Goal: Unclear: Unclear

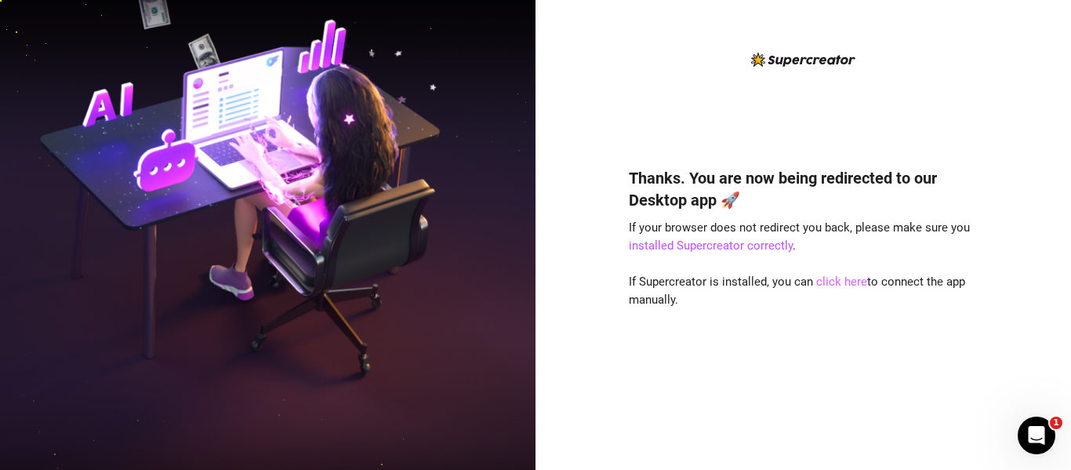
click at [836, 285] on link "click here" at bounding box center [841, 281] width 51 height 14
click at [844, 278] on link "click here" at bounding box center [841, 281] width 51 height 14
click at [832, 281] on link "click here" at bounding box center [841, 281] width 51 height 14
click at [841, 280] on link "click here" at bounding box center [841, 281] width 51 height 14
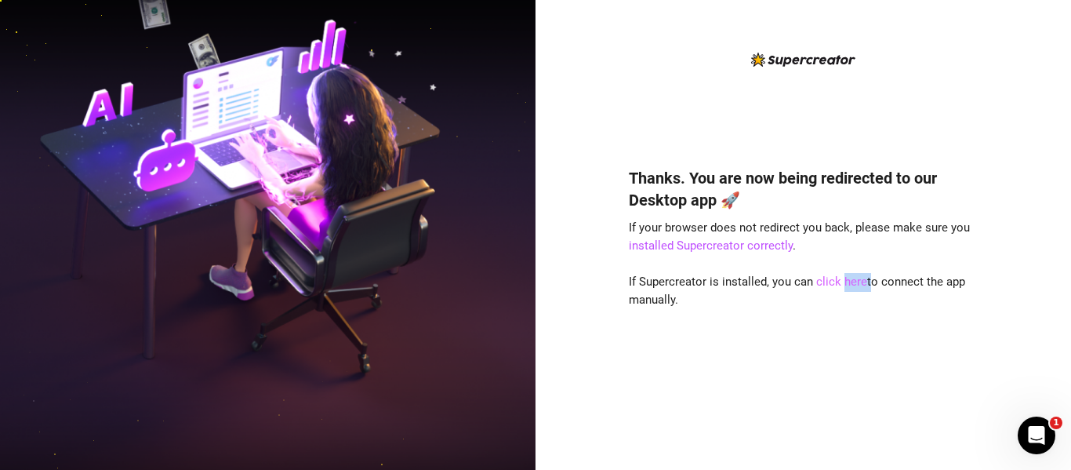
click at [841, 280] on link "click here" at bounding box center [841, 281] width 51 height 14
click at [830, 278] on link "click here" at bounding box center [841, 281] width 51 height 14
click at [836, 282] on link "click here" at bounding box center [841, 281] width 51 height 14
click at [838, 284] on link "click here" at bounding box center [841, 281] width 51 height 14
